Goal: Transaction & Acquisition: Purchase product/service

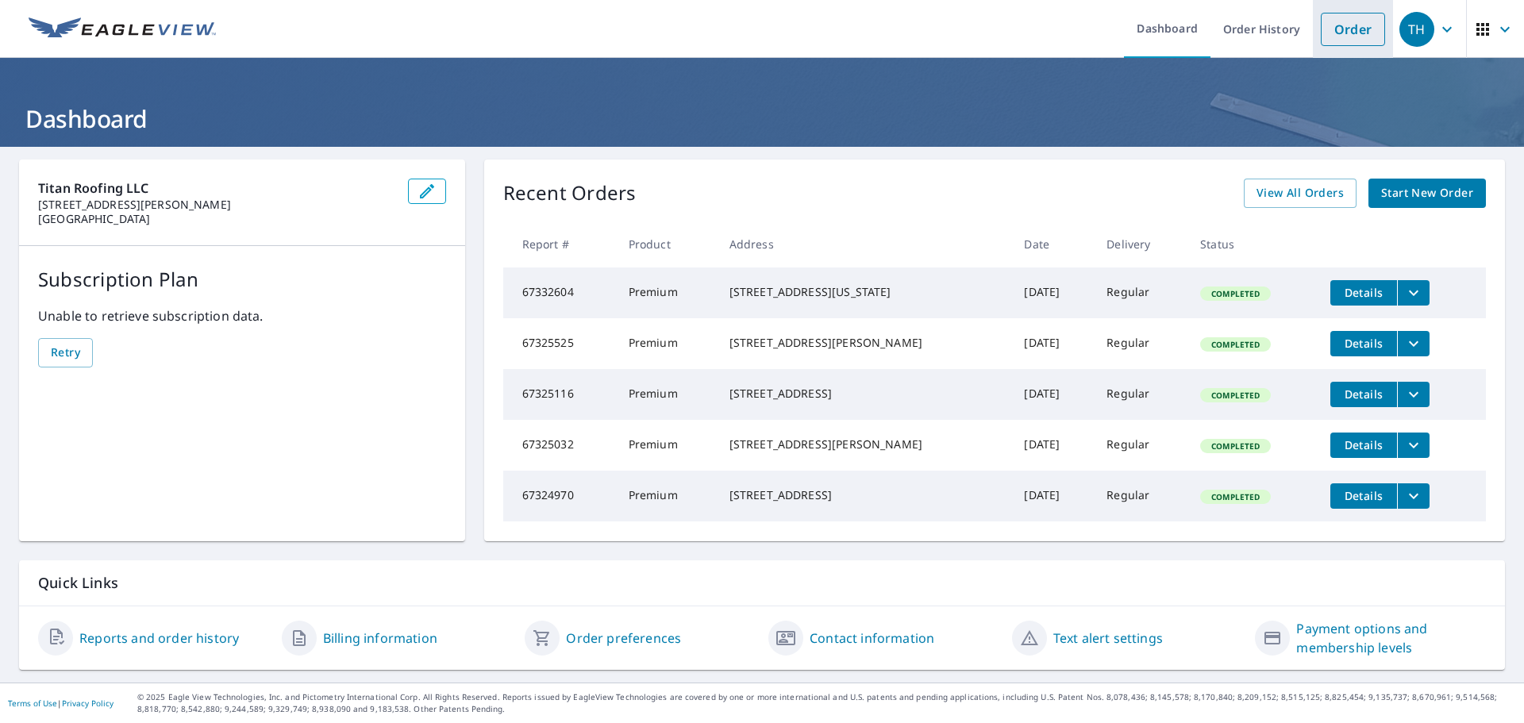
click at [1336, 29] on link "Order" at bounding box center [1353, 29] width 64 height 33
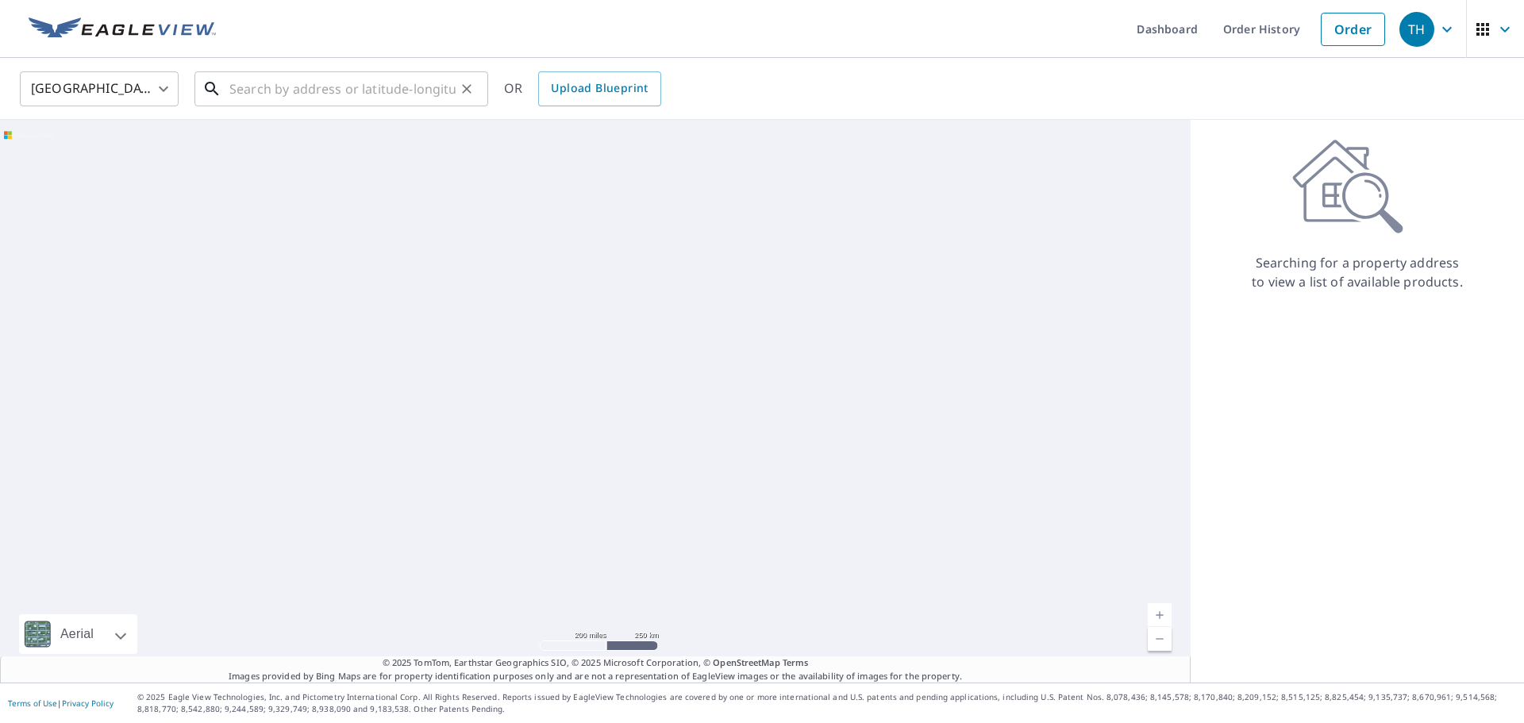
click at [360, 91] on input "text" at bounding box center [342, 89] width 226 height 44
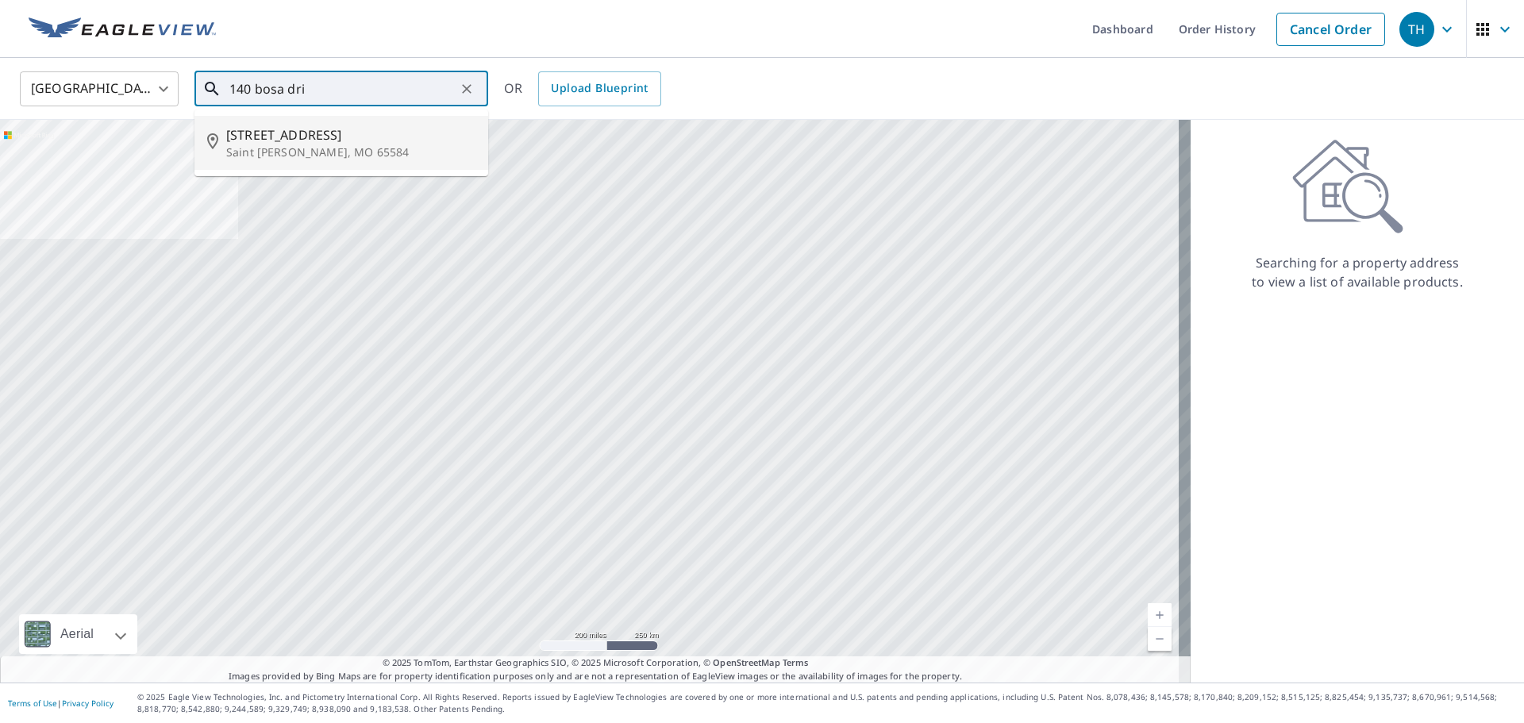
click at [335, 141] on span "[STREET_ADDRESS]" at bounding box center [350, 134] width 249 height 19
type input "[STREET_ADDRESS][PERSON_NAME]"
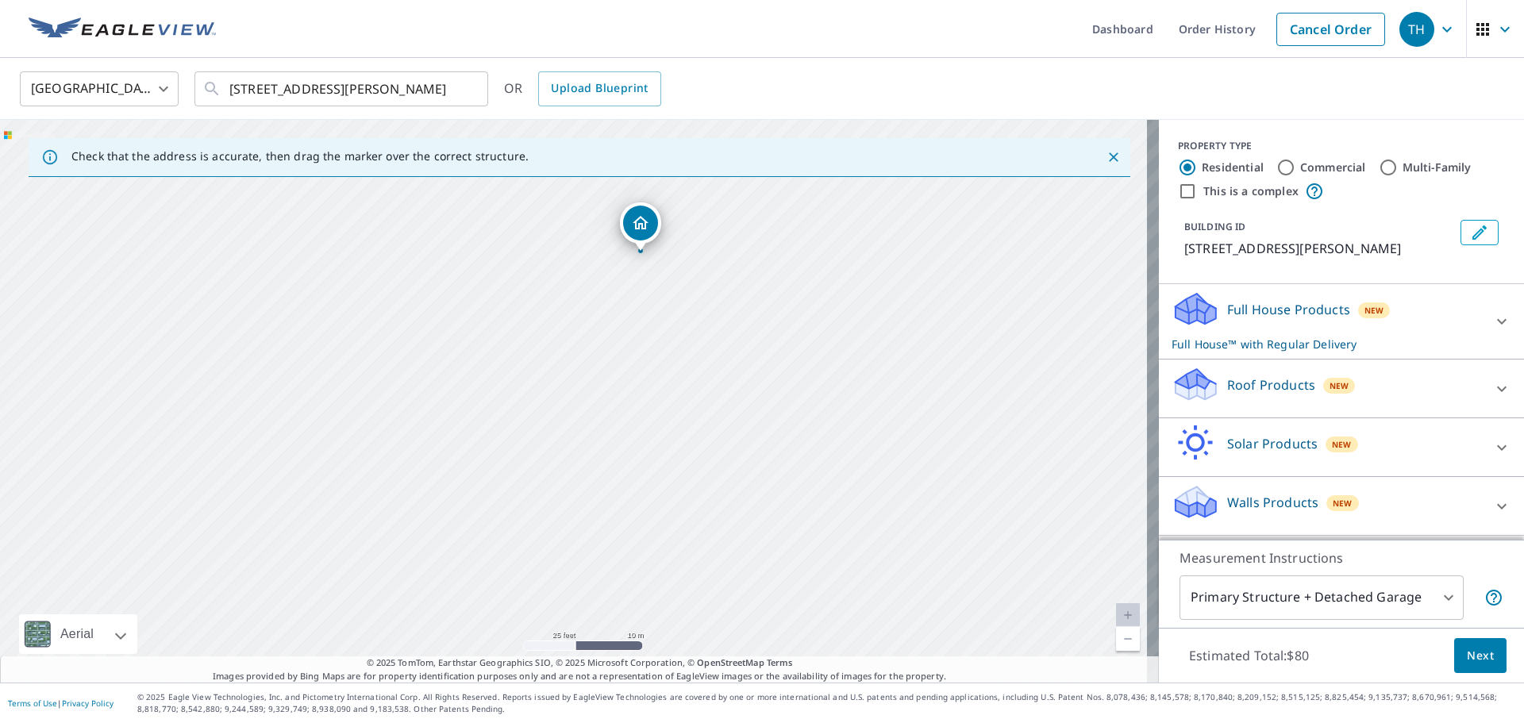
drag, startPoint x: 649, startPoint y: 362, endPoint x: 551, endPoint y: 532, distance: 196.0
click at [551, 532] on div "[STREET_ADDRESS][PERSON_NAME]" at bounding box center [579, 401] width 1159 height 563
drag, startPoint x: 627, startPoint y: 399, endPoint x: 703, endPoint y: 474, distance: 106.1
click at [699, 474] on div "[STREET_ADDRESS][PERSON_NAME]" at bounding box center [579, 401] width 1159 height 563
click at [1376, 336] on p "Full House™ with Regular Delivery" at bounding box center [1327, 344] width 311 height 17
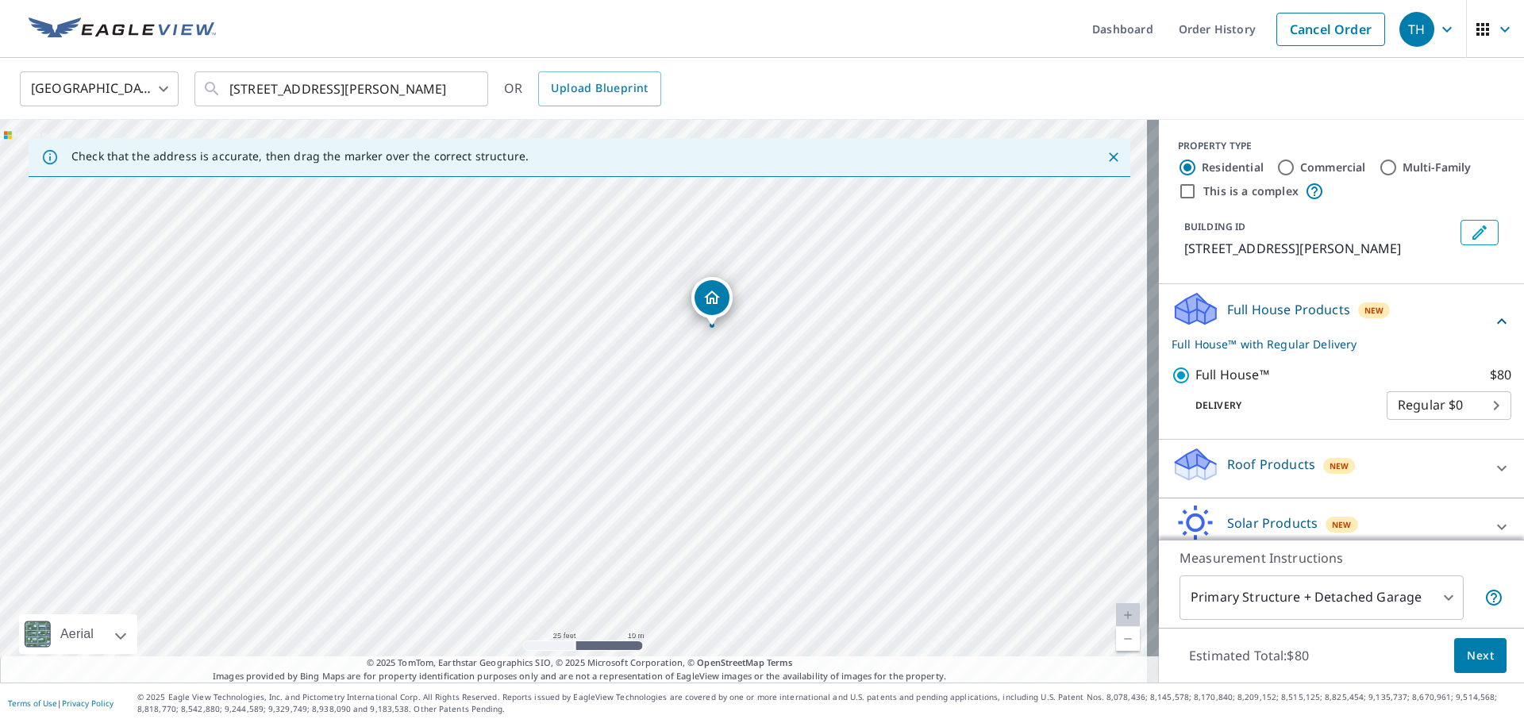
click at [1279, 478] on div "Roof Products New" at bounding box center [1327, 468] width 311 height 45
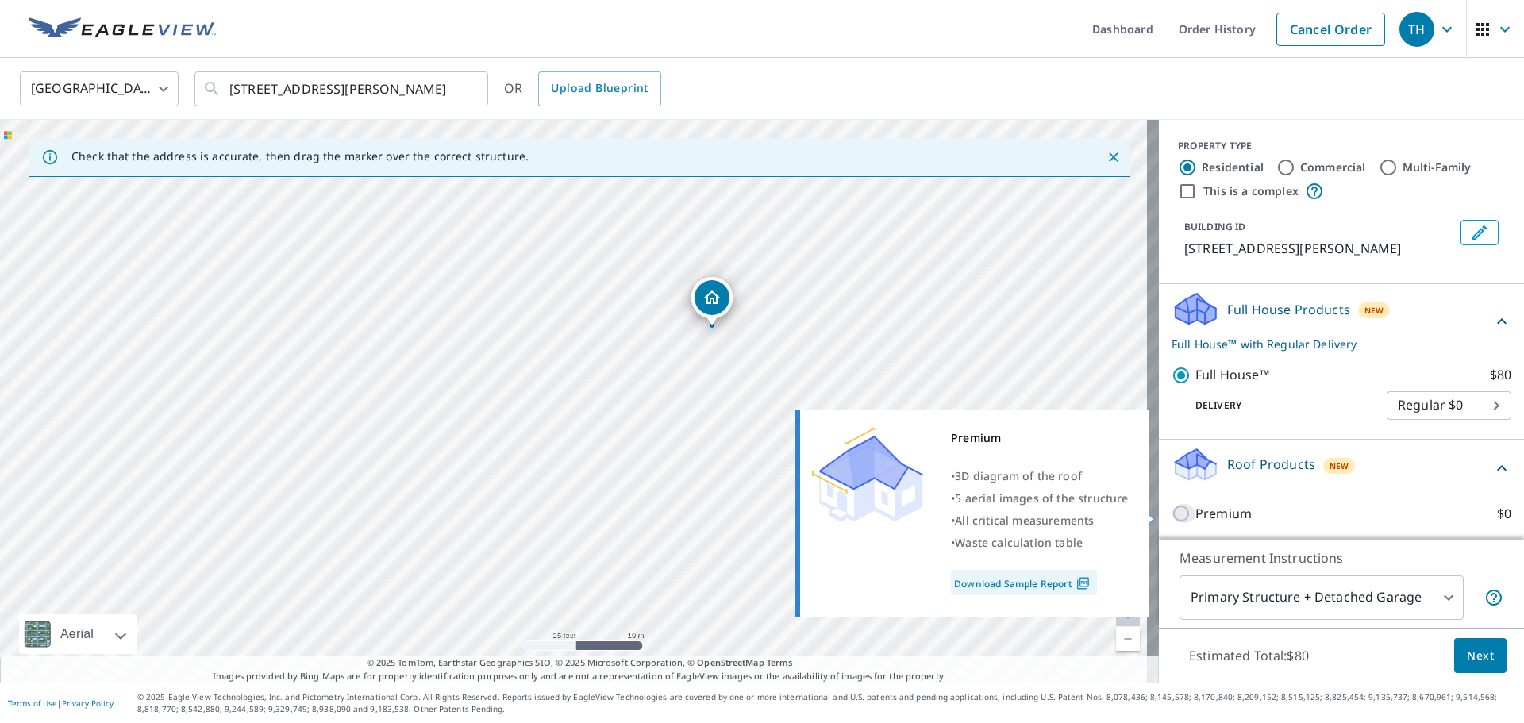
click at [1172, 515] on input "Premium $0" at bounding box center [1184, 513] width 24 height 19
checkbox input "true"
checkbox input "false"
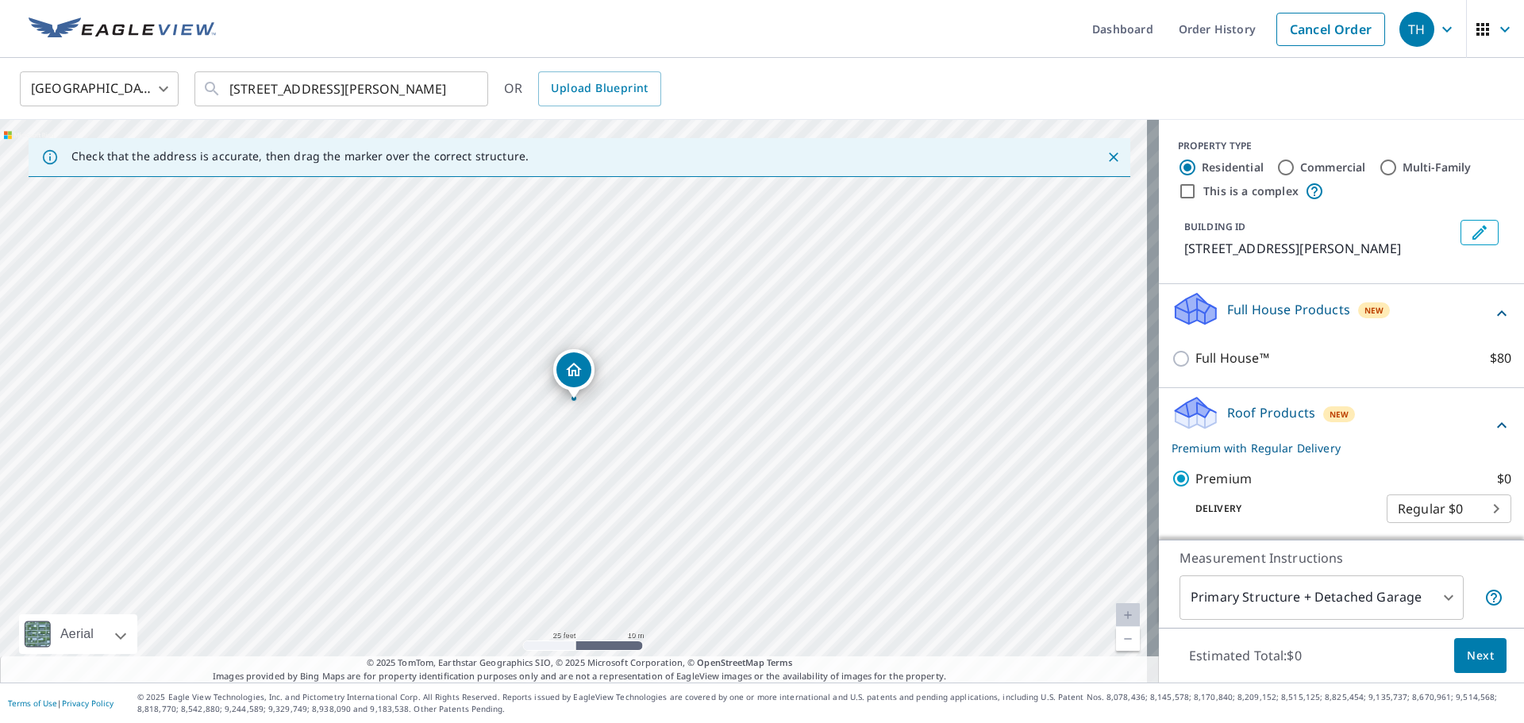
click at [1487, 653] on button "Next" at bounding box center [1480, 656] width 52 height 36
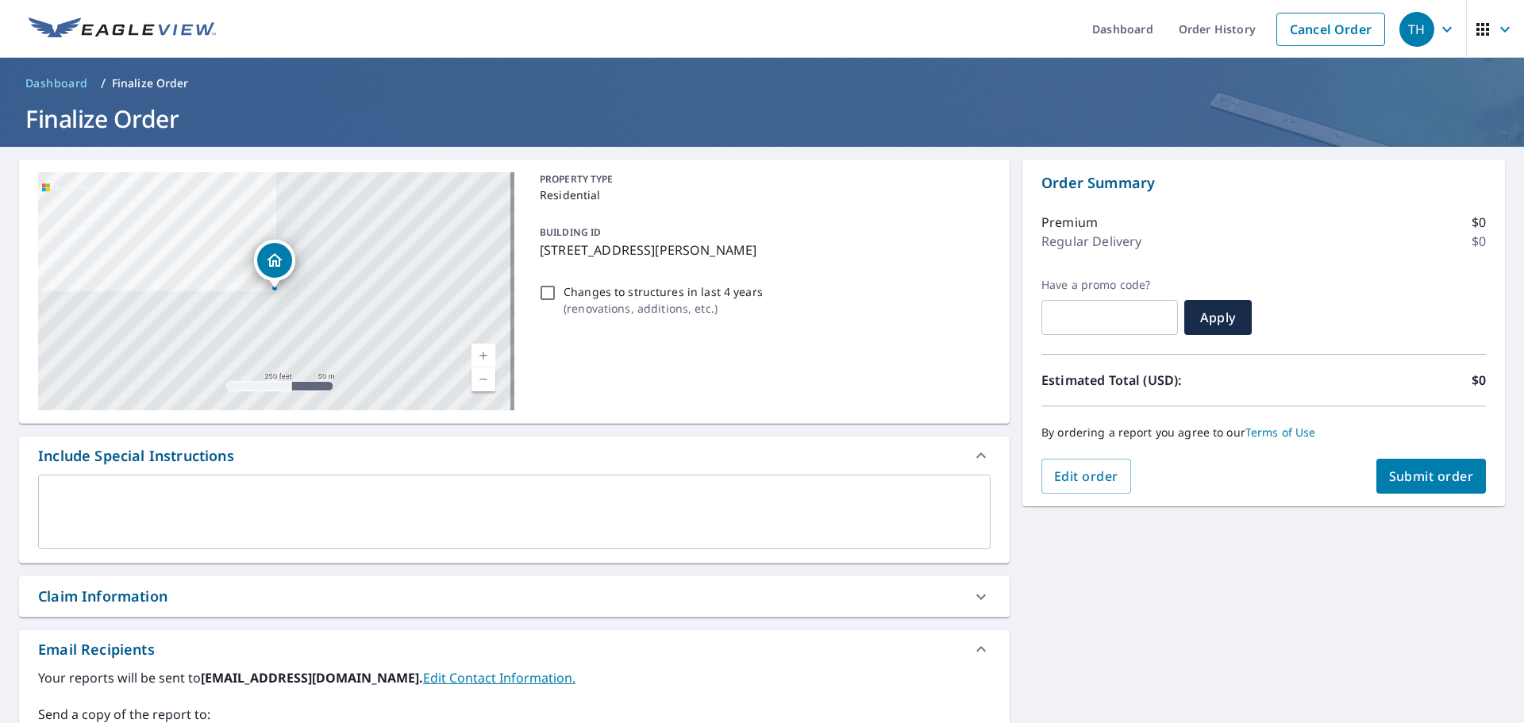
click at [1389, 470] on span "Submit order" at bounding box center [1431, 476] width 85 height 17
